Goal: Transaction & Acquisition: Purchase product/service

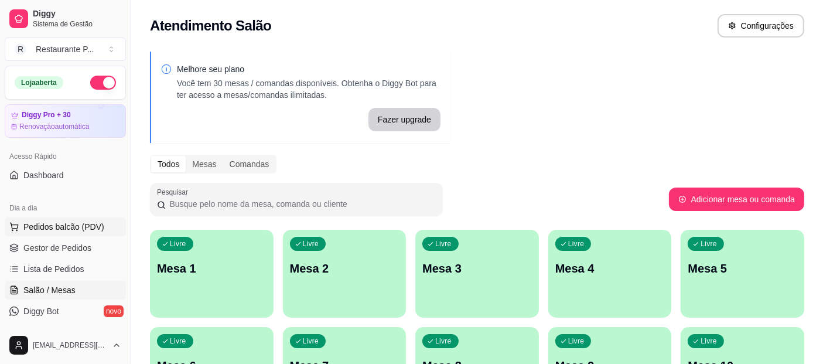
click at [45, 224] on span "Pedidos balcão (PDV)" at bounding box center [63, 227] width 81 height 12
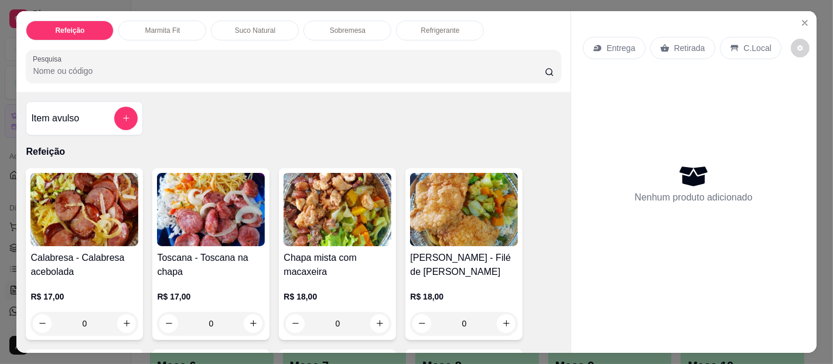
click at [99, 193] on img at bounding box center [84, 209] width 108 height 73
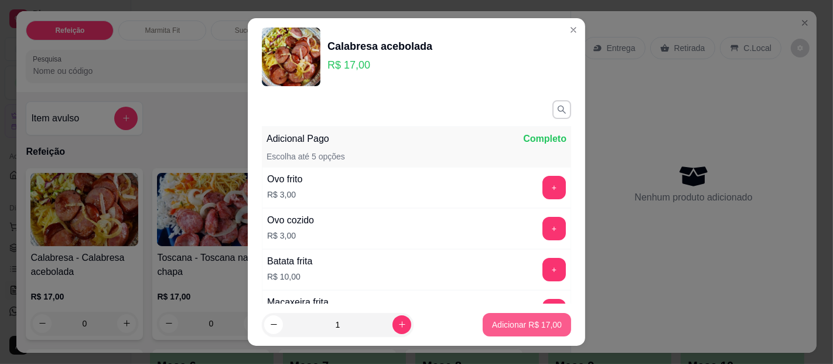
click at [536, 323] on p "Adicionar R$ 17,00" at bounding box center [527, 325] width 70 height 12
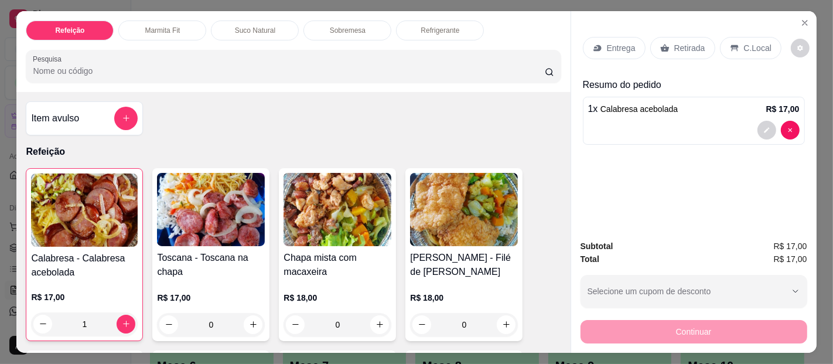
type input "1"
click at [596, 37] on div "Entrega" at bounding box center [614, 48] width 63 height 22
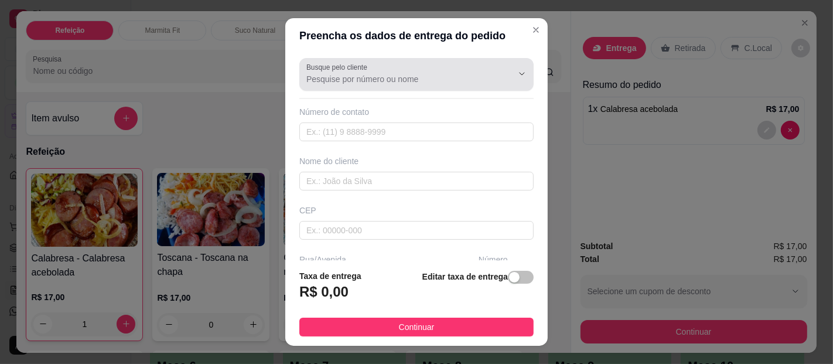
click at [389, 73] on div at bounding box center [416, 74] width 220 height 23
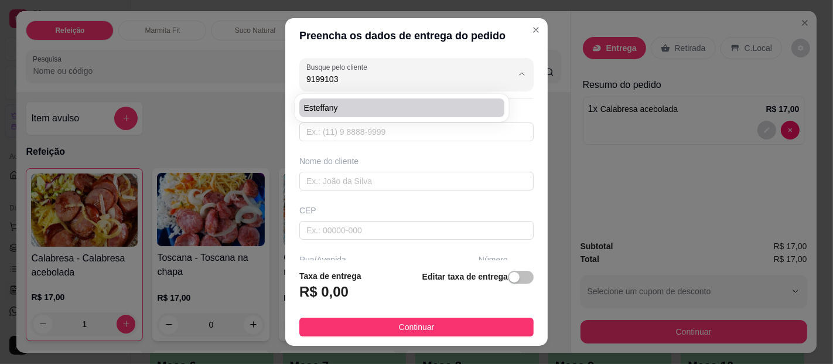
click at [345, 107] on span "Esteffany" at bounding box center [396, 108] width 184 height 12
type input "Esteffany"
type input "91991034539"
type input "Esteffany"
type input "Hospital bloco cirúrgico"
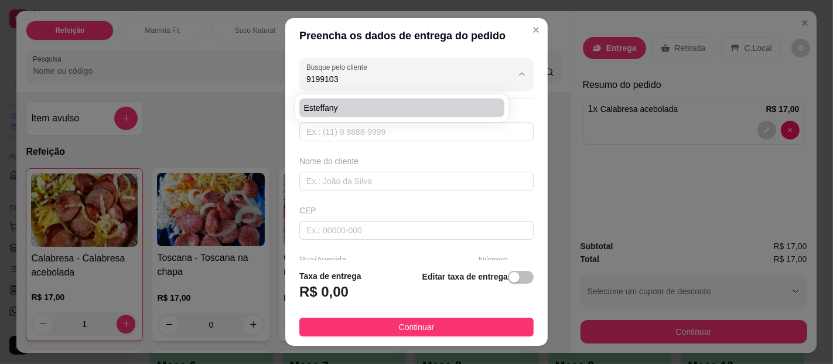
type input "[GEOGRAPHIC_DATA]"
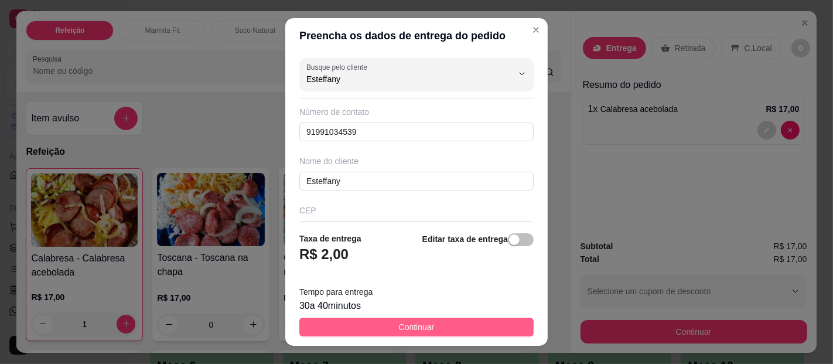
type input "Esteffany"
click at [416, 324] on span "Continuar" at bounding box center [417, 326] width 36 height 13
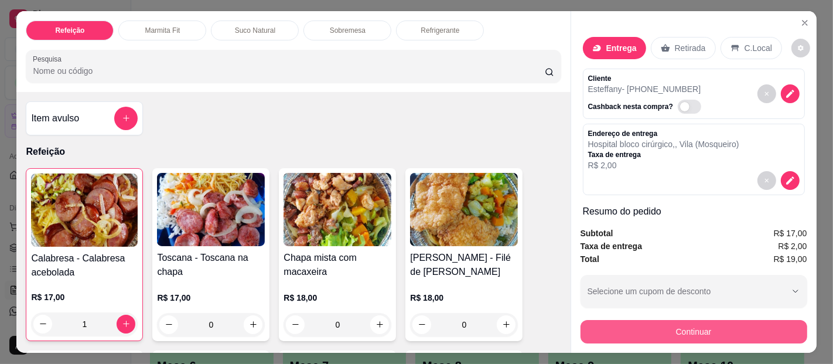
click at [646, 325] on button "Continuar" at bounding box center [693, 331] width 227 height 23
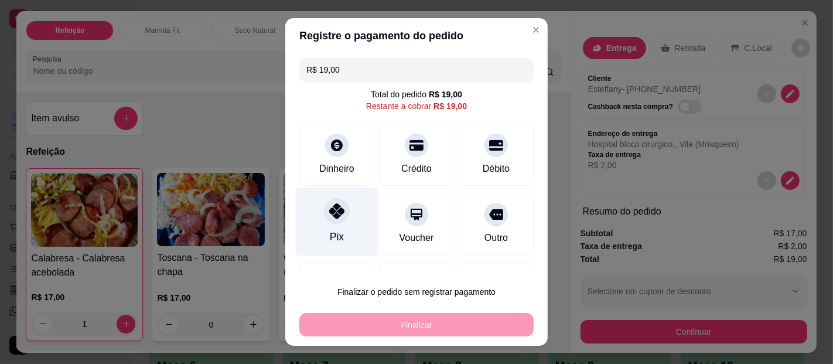
click at [314, 210] on div "Pix" at bounding box center [337, 221] width 83 height 69
type input "R$ 0,00"
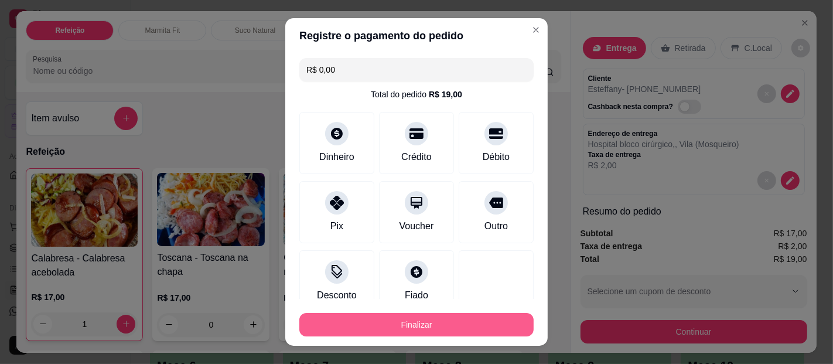
click at [388, 320] on button "Finalizar" at bounding box center [416, 324] width 234 height 23
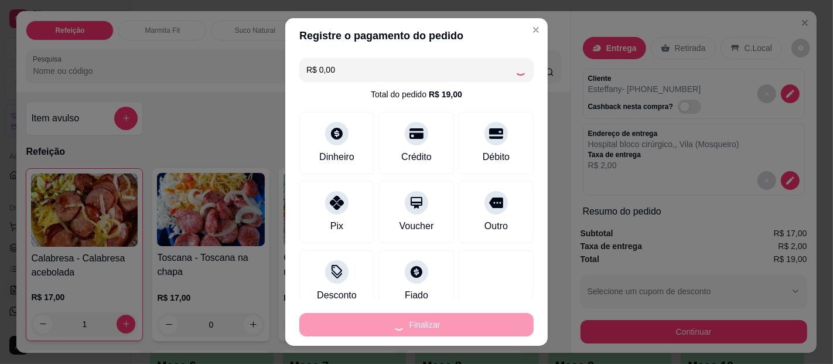
type input "0"
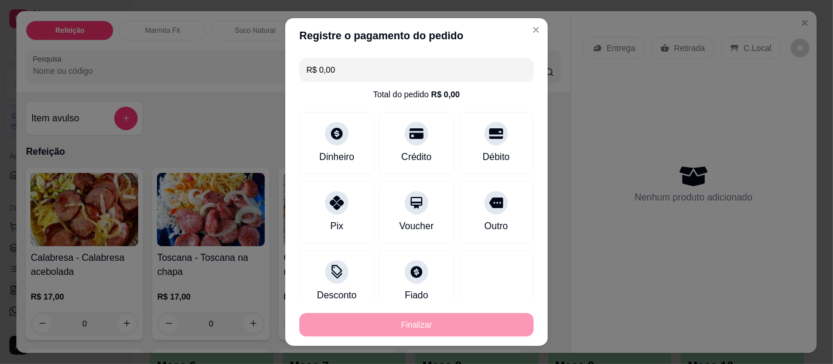
type input "-R$ 19,00"
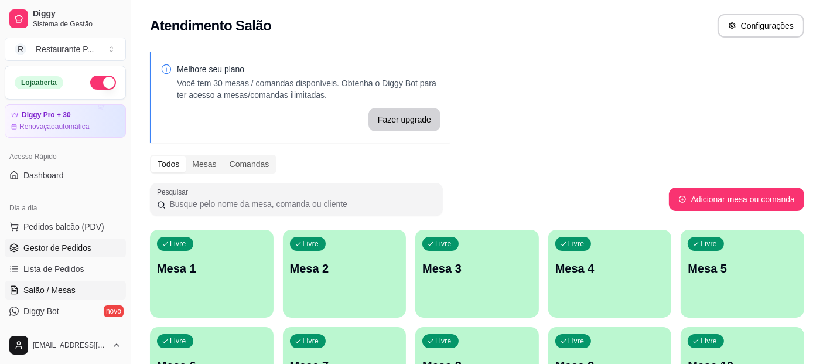
click at [53, 243] on span "Gestor de Pedidos" at bounding box center [57, 248] width 68 height 12
